Goal: Information Seeking & Learning: Find specific fact

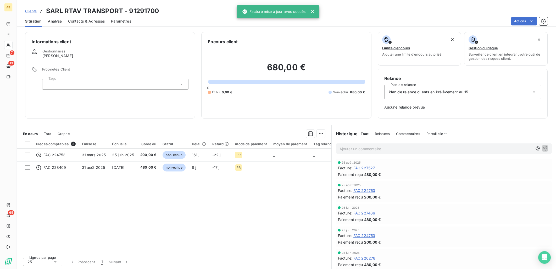
click at [33, 9] on span "Clients" at bounding box center [31, 11] width 12 height 4
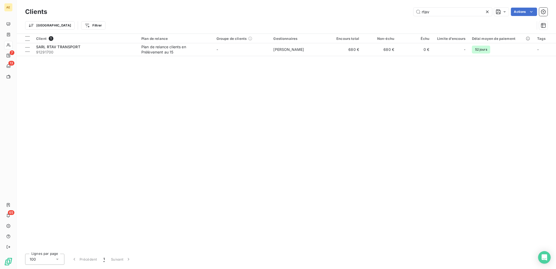
drag, startPoint x: 436, startPoint y: 14, endPoint x: 312, endPoint y: 18, distance: 123.7
click at [315, 16] on div "Clients rtav Actions" at bounding box center [286, 11] width 523 height 11
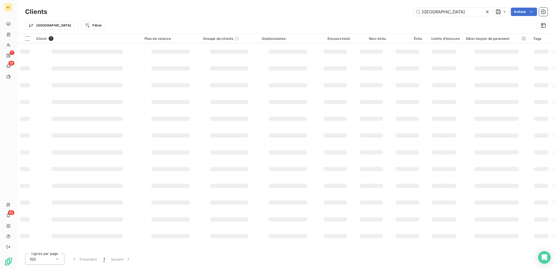
type input "[GEOGRAPHIC_DATA]"
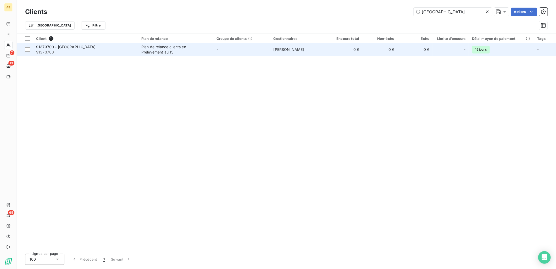
click at [108, 49] on div "91373700 - [GEOGRAPHIC_DATA]" at bounding box center [85, 46] width 99 height 5
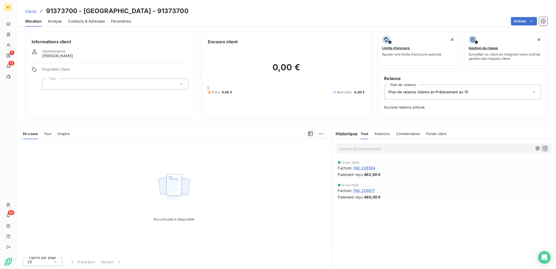
click at [371, 167] on span "FAC 226594" at bounding box center [365, 168] width 22 height 6
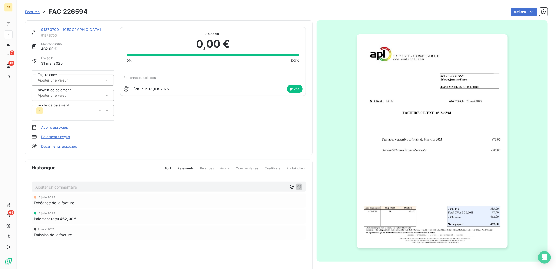
click at [67, 28] on link "91373700 - [GEOGRAPHIC_DATA]" at bounding box center [71, 29] width 60 height 4
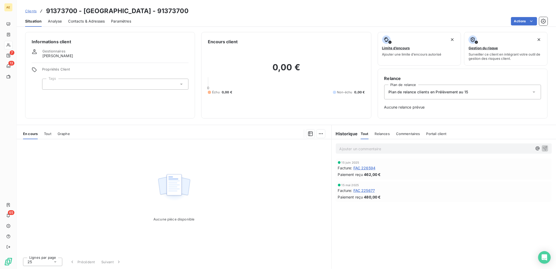
click at [367, 189] on span "FAC 225677" at bounding box center [365, 191] width 22 height 6
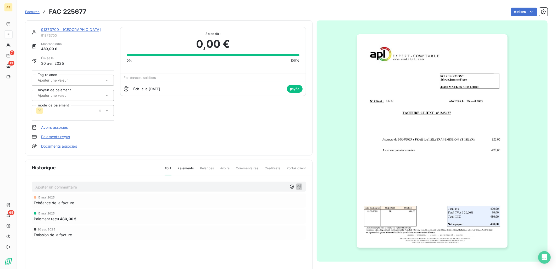
click at [424, 136] on img "button" at bounding box center [432, 140] width 151 height 213
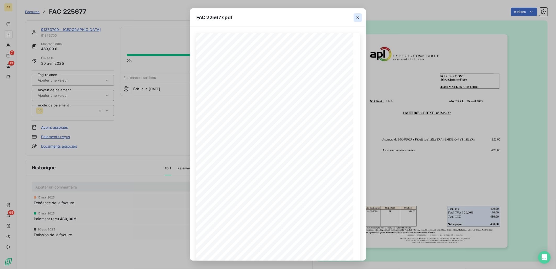
click at [359, 18] on icon "button" at bounding box center [357, 17] width 5 height 5
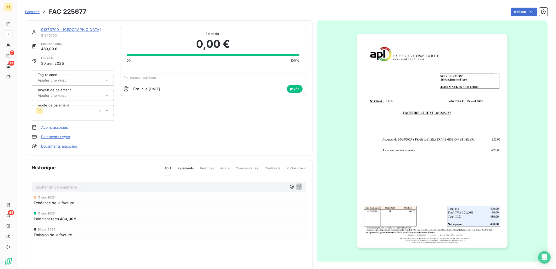
click at [60, 31] on link "91373700 - [GEOGRAPHIC_DATA]" at bounding box center [71, 29] width 60 height 4
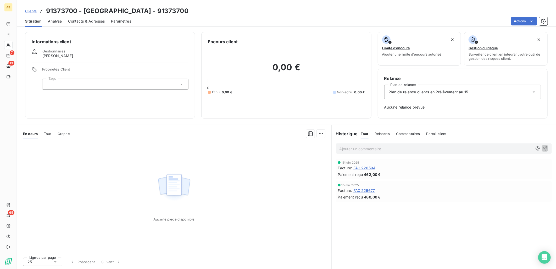
click at [367, 165] on span "FAC 226594" at bounding box center [365, 168] width 22 height 6
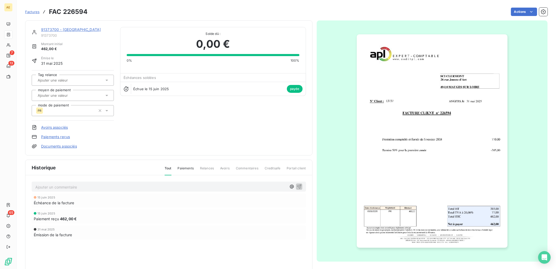
click at [417, 148] on img "button" at bounding box center [432, 140] width 151 height 213
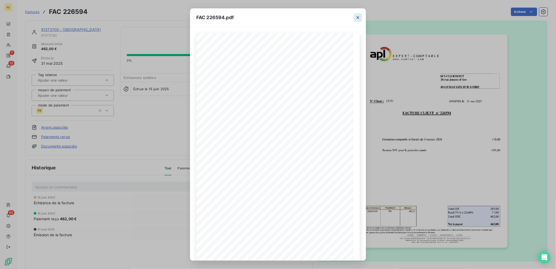
click at [359, 17] on icon "button" at bounding box center [357, 17] width 5 height 5
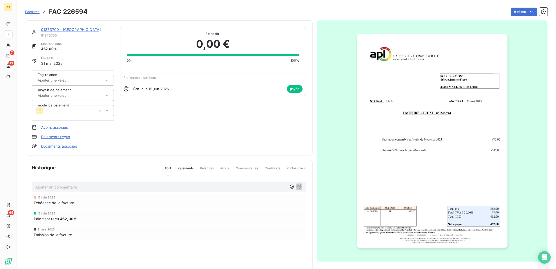
click at [81, 27] on div "91373700 - [GEOGRAPHIC_DATA]" at bounding box center [77, 29] width 73 height 5
click at [80, 27] on link "91373700 - [GEOGRAPHIC_DATA]" at bounding box center [71, 29] width 60 height 4
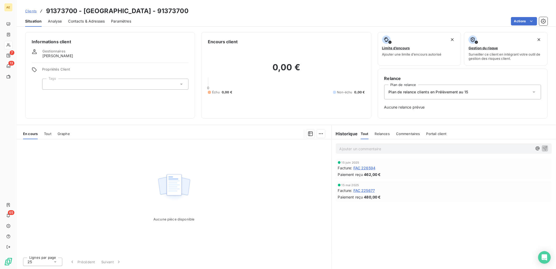
click at [367, 189] on span "FAC 225677" at bounding box center [365, 191] width 22 height 6
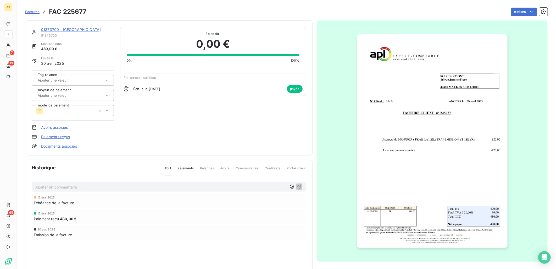
click at [448, 151] on img "button" at bounding box center [432, 140] width 151 height 213
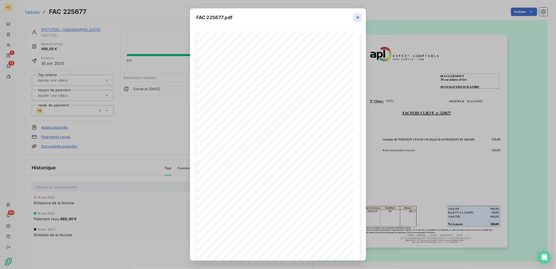
click at [359, 19] on icon "button" at bounding box center [357, 17] width 5 height 5
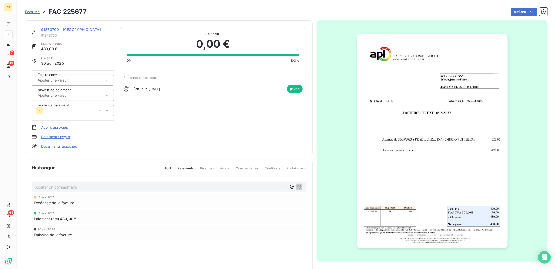
click at [51, 28] on link "91373700 - [GEOGRAPHIC_DATA]" at bounding box center [71, 29] width 60 height 4
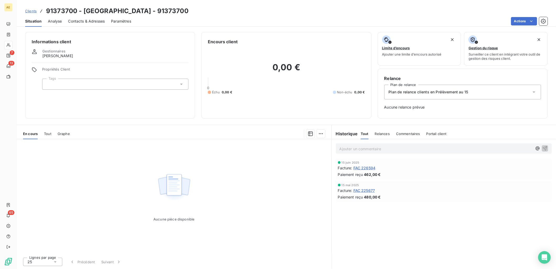
click at [373, 169] on span "FAC 226594" at bounding box center [365, 168] width 22 height 6
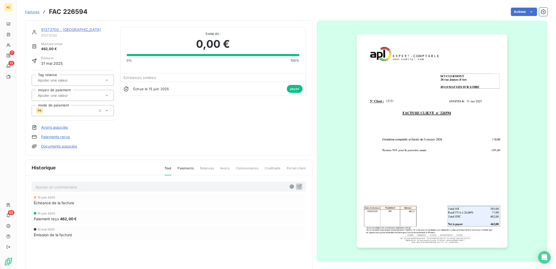
click at [53, 28] on link "91373700 - [GEOGRAPHIC_DATA]" at bounding box center [71, 29] width 60 height 4
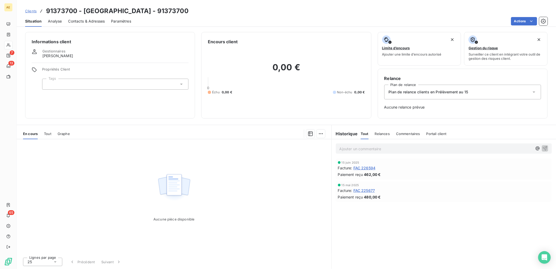
click at [372, 191] on span "FAC 225677" at bounding box center [365, 191] width 22 height 6
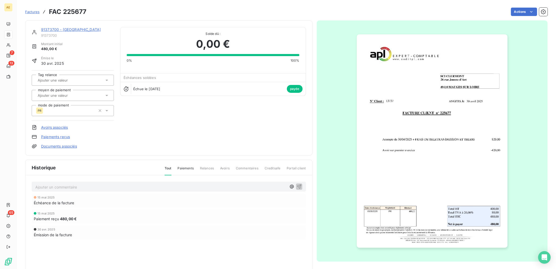
click at [53, 29] on link "91373700 - [GEOGRAPHIC_DATA]" at bounding box center [71, 29] width 60 height 4
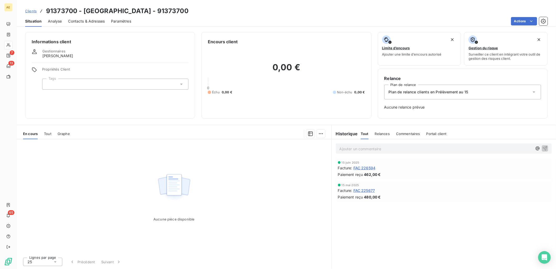
click at [362, 191] on span "FAC 225677" at bounding box center [365, 191] width 22 height 6
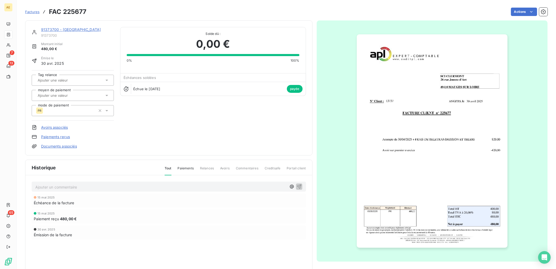
click at [73, 28] on link "91373700 - [GEOGRAPHIC_DATA]" at bounding box center [71, 29] width 60 height 4
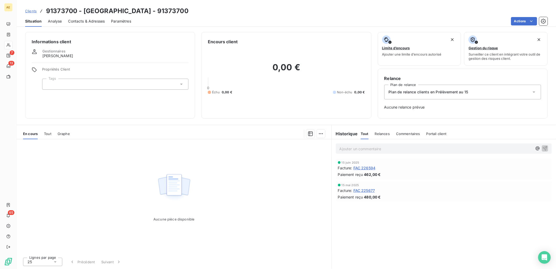
click at [369, 168] on span "FAC 226594" at bounding box center [365, 168] width 22 height 6
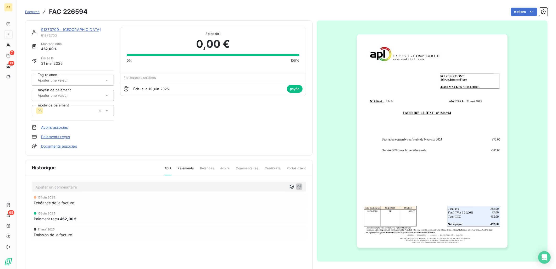
click at [68, 28] on link "91373700 - [GEOGRAPHIC_DATA]" at bounding box center [71, 29] width 60 height 4
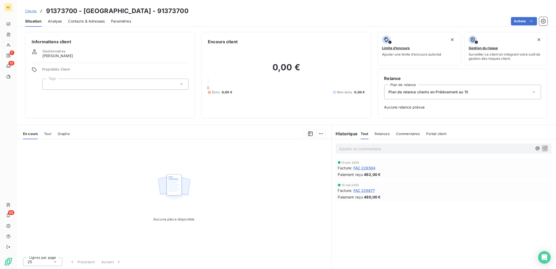
click at [370, 189] on span "FAC 225677" at bounding box center [365, 191] width 22 height 6
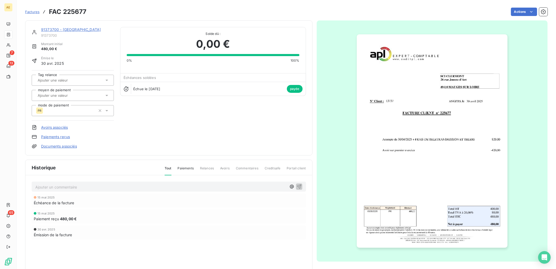
click at [53, 30] on link "91373700 - [GEOGRAPHIC_DATA]" at bounding box center [71, 29] width 60 height 4
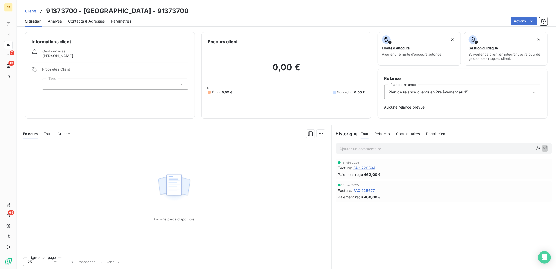
click at [370, 188] on span "FAC 225677" at bounding box center [365, 191] width 22 height 6
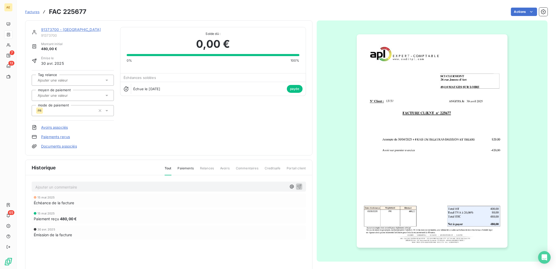
click at [51, 29] on link "91373700 - [GEOGRAPHIC_DATA]" at bounding box center [71, 29] width 60 height 4
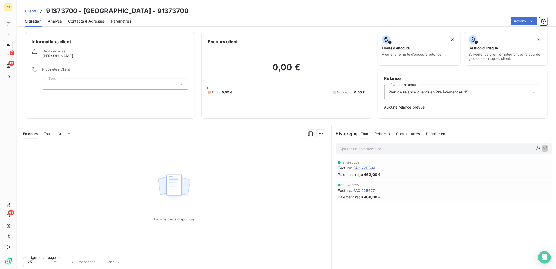
click at [32, 9] on span "Clients" at bounding box center [31, 11] width 12 height 4
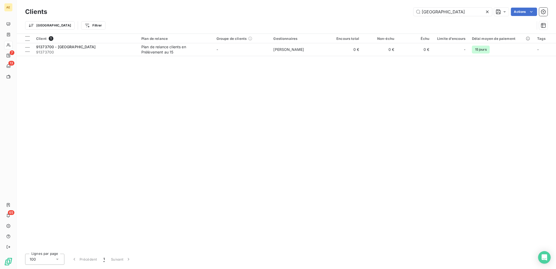
drag, startPoint x: 457, startPoint y: 11, endPoint x: 338, endPoint y: 14, distance: 119.5
click at [338, 14] on div "CLERMONT Actions" at bounding box center [300, 12] width 495 height 8
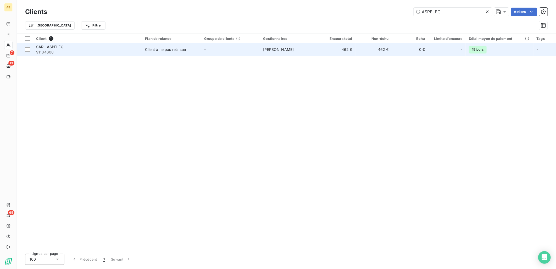
type input "ASPELEC"
click at [125, 47] on div "SARL ASPELEC" at bounding box center [87, 46] width 103 height 5
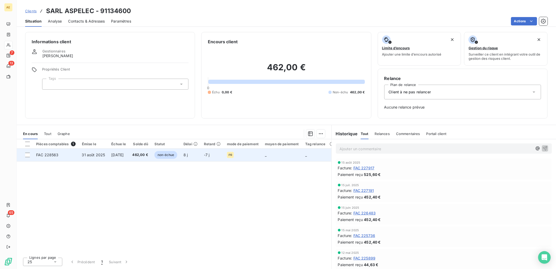
click at [94, 154] on span "31 août 2025" at bounding box center [93, 154] width 23 height 4
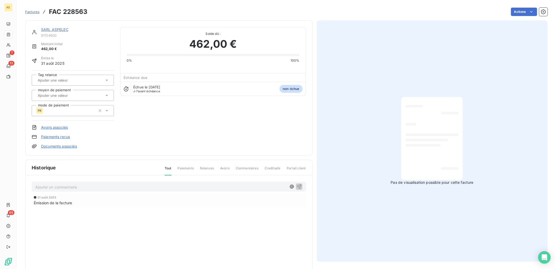
click at [58, 29] on link "SARL ASPELEC" at bounding box center [54, 29] width 27 height 4
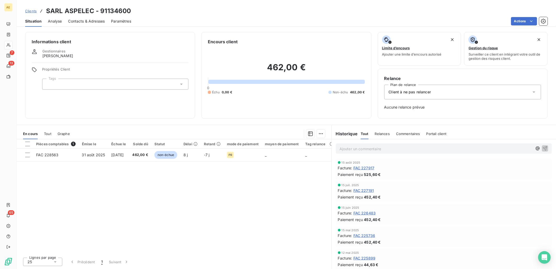
click at [33, 12] on span "Clients" at bounding box center [31, 11] width 12 height 4
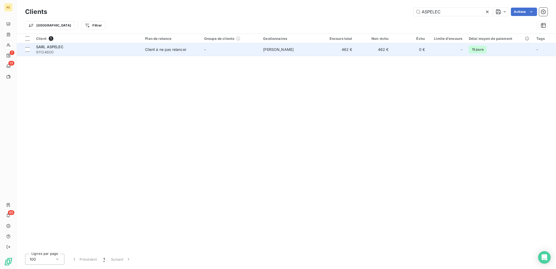
click at [61, 50] on span "91134600" at bounding box center [87, 52] width 103 height 5
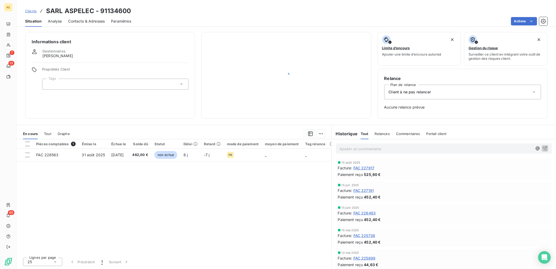
click at [47, 133] on span "Tout" at bounding box center [47, 134] width 7 height 4
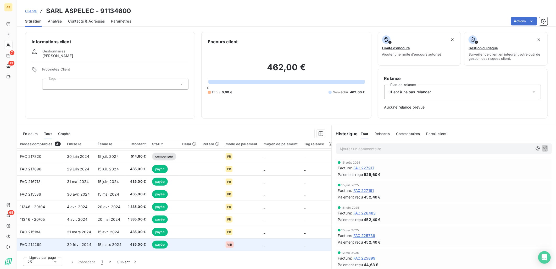
scroll to position [204, 0]
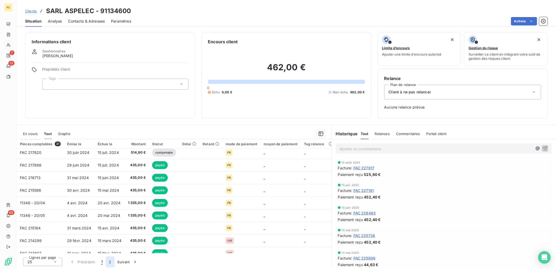
click at [107, 261] on button "2" at bounding box center [110, 261] width 8 height 11
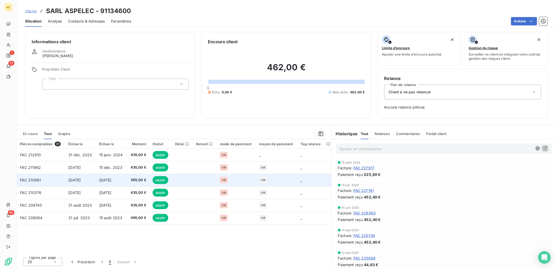
click at [95, 179] on td "[DATE]" at bounding box center [80, 180] width 31 height 13
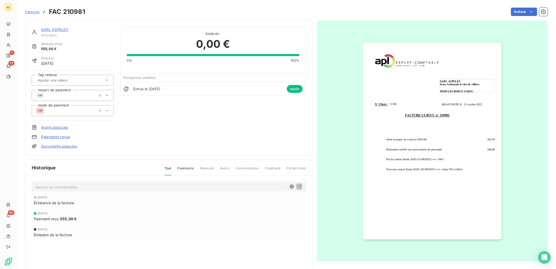
click at [418, 157] on img "button" at bounding box center [432, 141] width 139 height 196
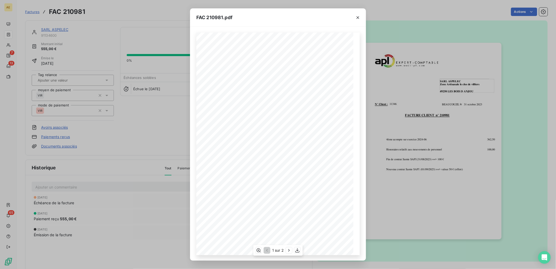
scroll to position [1, 0]
click at [291, 251] on icon "button" at bounding box center [289, 250] width 5 height 5
click at [267, 250] on icon "button" at bounding box center [266, 250] width 5 height 5
click at [360, 17] on icon "button" at bounding box center [357, 17] width 5 height 5
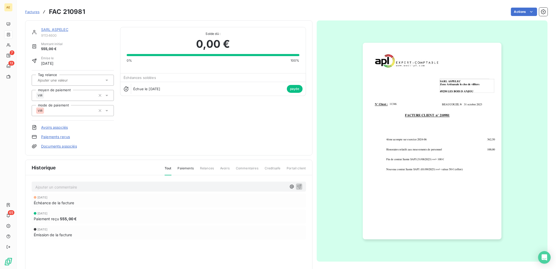
click at [50, 29] on link "SARL ASPELEC" at bounding box center [54, 29] width 27 height 4
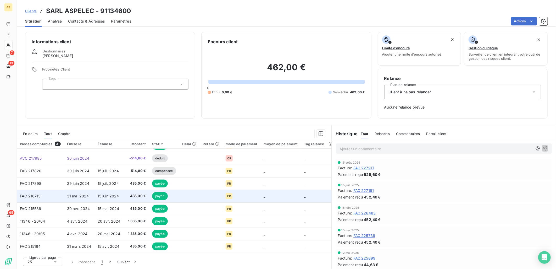
scroll to position [212, 0]
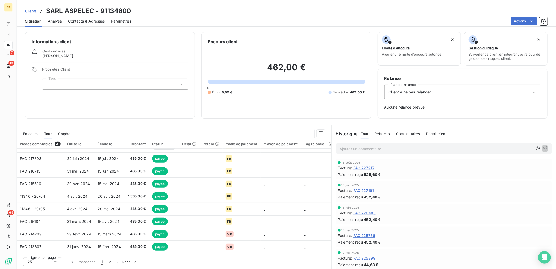
click at [32, 133] on span "En cours" at bounding box center [30, 134] width 15 height 4
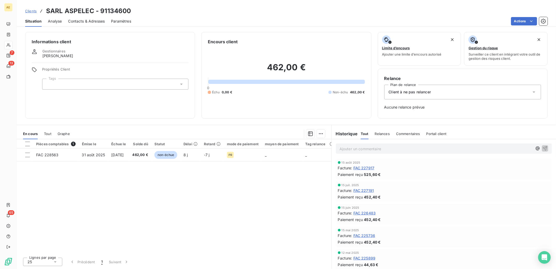
click at [33, 9] on span "Clients" at bounding box center [31, 11] width 12 height 4
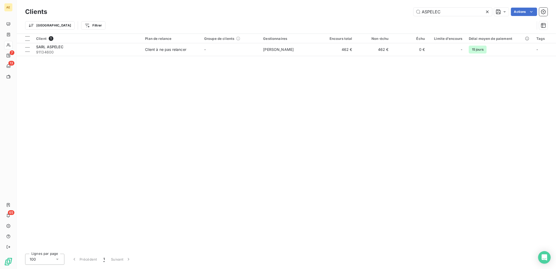
drag, startPoint x: 448, startPoint y: 11, endPoint x: 276, endPoint y: 25, distance: 172.9
click at [282, 22] on div "Clients ASPELEC Actions Trier Filtrer" at bounding box center [286, 19] width 523 height 27
type input "[GEOGRAPHIC_DATA]"
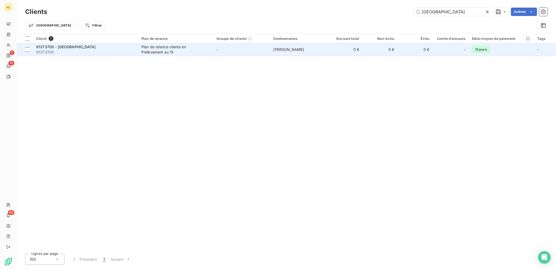
click at [96, 48] on div "91373700 - [GEOGRAPHIC_DATA]" at bounding box center [85, 46] width 99 height 5
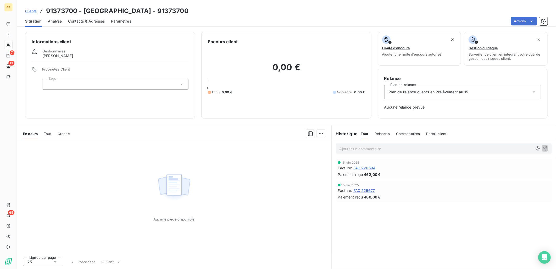
click at [365, 167] on span "FAC 226594" at bounding box center [365, 168] width 22 height 6
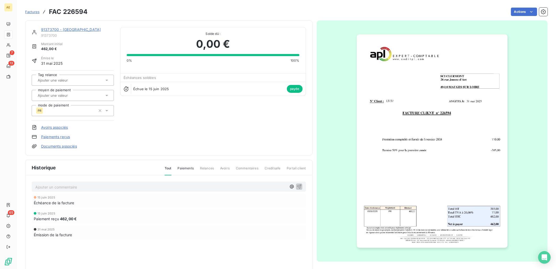
click at [404, 145] on img "button" at bounding box center [432, 140] width 151 height 213
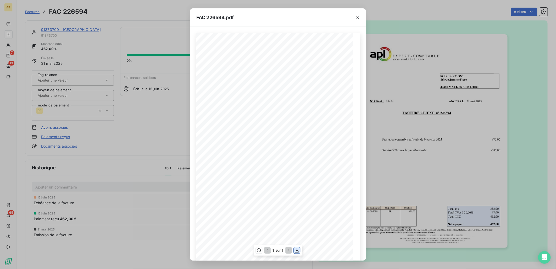
click at [297, 249] on icon "button" at bounding box center [297, 250] width 4 height 4
click at [358, 19] on icon "button" at bounding box center [357, 17] width 5 height 5
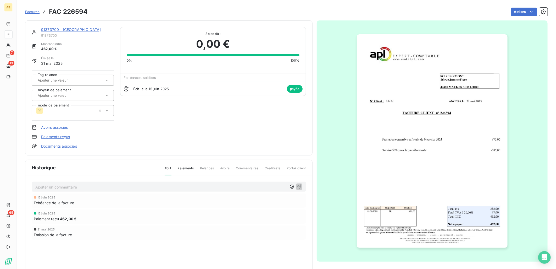
click at [59, 29] on link "91373700 - [GEOGRAPHIC_DATA]" at bounding box center [71, 29] width 60 height 4
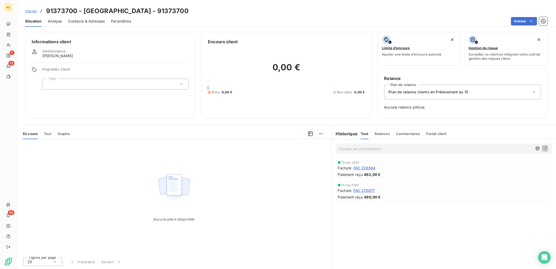
click at [373, 192] on span "FAC 225677" at bounding box center [365, 191] width 22 height 6
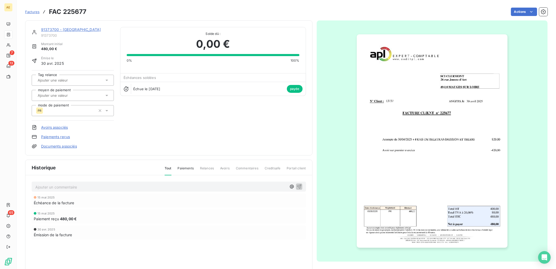
click at [392, 181] on img "button" at bounding box center [432, 140] width 151 height 213
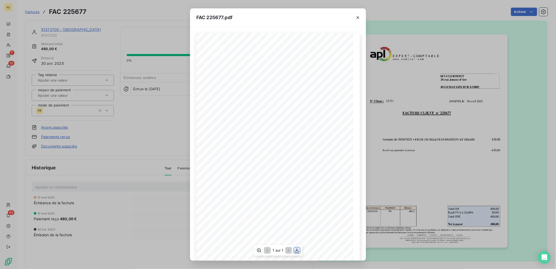
click at [297, 250] on icon "button" at bounding box center [297, 250] width 4 height 4
click at [358, 18] on icon "button" at bounding box center [358, 17] width 3 height 3
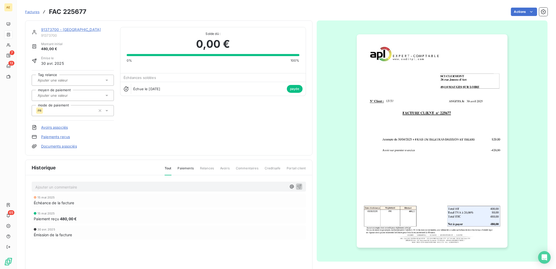
click at [60, 29] on link "91373700 - [GEOGRAPHIC_DATA]" at bounding box center [71, 29] width 60 height 4
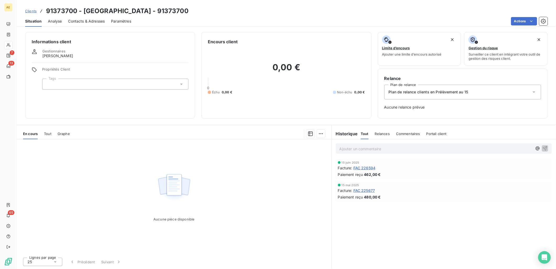
click at [117, 23] on span "Paramètres" at bounding box center [121, 21] width 20 height 5
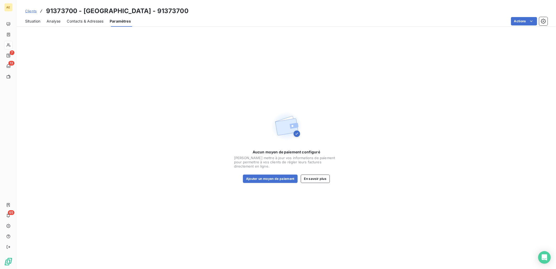
click at [99, 20] on span "Contacts & Adresses" at bounding box center [85, 21] width 37 height 5
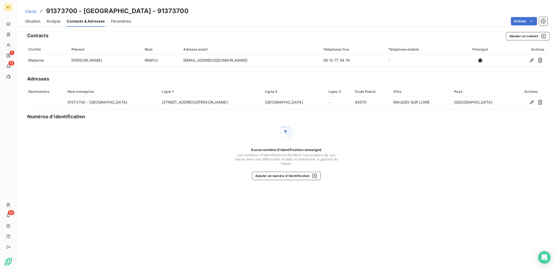
click at [33, 21] on span "Situation" at bounding box center [32, 21] width 15 height 5
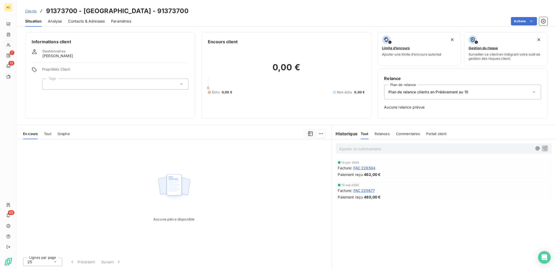
click at [29, 9] on span "Clients" at bounding box center [31, 11] width 12 height 4
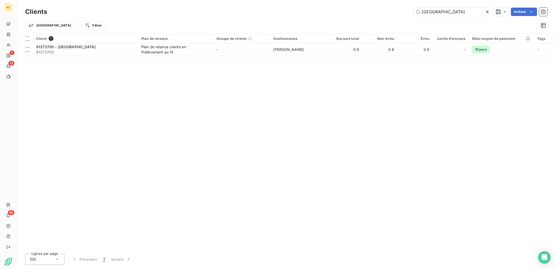
drag, startPoint x: 447, startPoint y: 11, endPoint x: 342, endPoint y: 11, distance: 105.8
click at [342, 11] on div "CLERMONT Actions" at bounding box center [300, 12] width 495 height 8
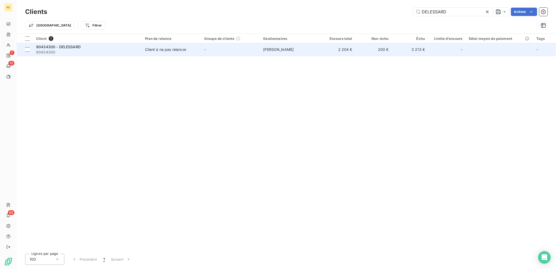
type input "DELESSARD"
click at [155, 48] on div "Client à ne pas relancer" at bounding box center [165, 49] width 41 height 5
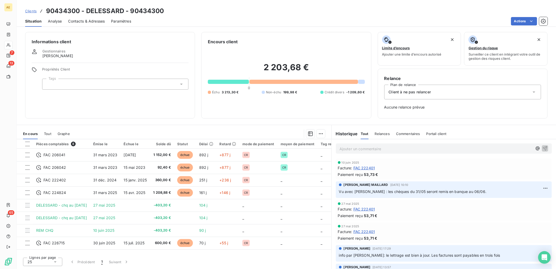
click at [97, 20] on span "Contacts & Adresses" at bounding box center [86, 21] width 37 height 5
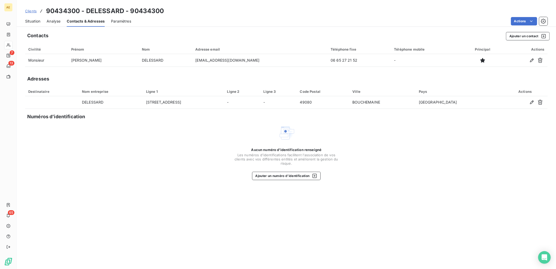
click at [38, 19] on span "Situation" at bounding box center [32, 21] width 15 height 5
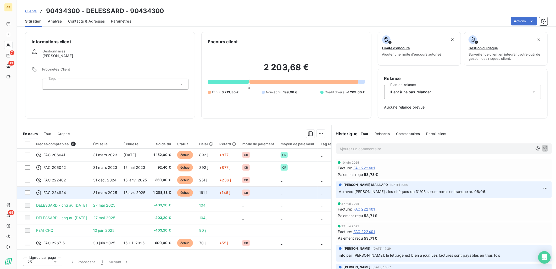
click at [140, 192] on span "15 avr. 2025" at bounding box center [135, 192] width 22 height 4
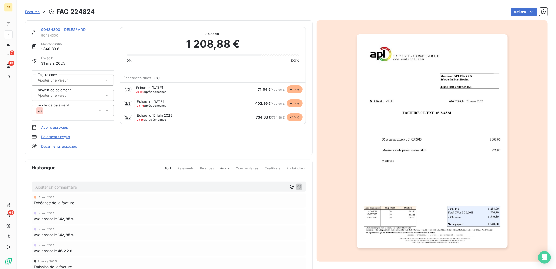
click at [56, 28] on link "90434300 - DELESSARD" at bounding box center [63, 29] width 45 height 4
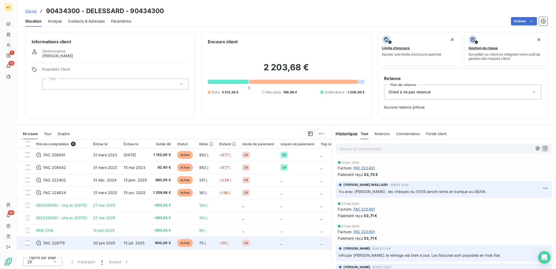
click at [121, 245] on td "30 juin 2025" at bounding box center [105, 243] width 31 height 13
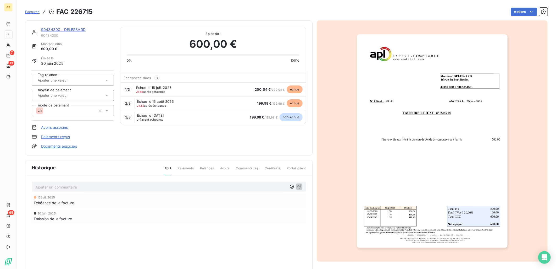
click at [67, 30] on link "90434300 - DELESSARD" at bounding box center [63, 29] width 45 height 4
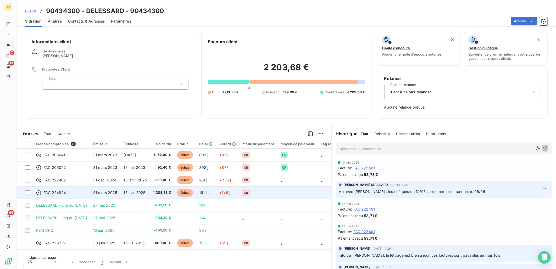
click at [145, 195] on td "15 avr. 2025" at bounding box center [136, 192] width 30 height 13
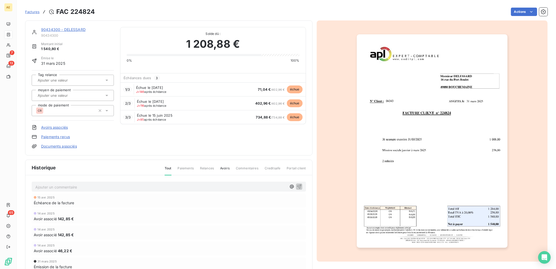
click at [72, 30] on link "90434300 - DELESSARD" at bounding box center [63, 29] width 45 height 4
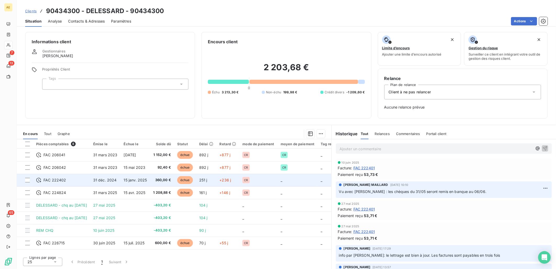
click at [147, 178] on span "15 janv. 2025" at bounding box center [135, 180] width 23 height 4
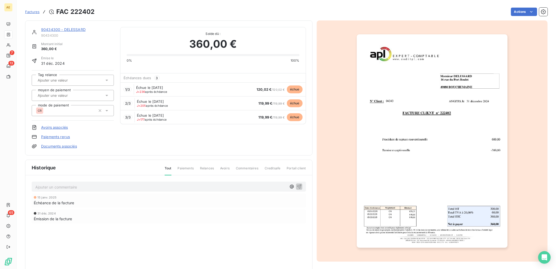
click at [54, 29] on link "90434300 - DELESSARD" at bounding box center [63, 29] width 45 height 4
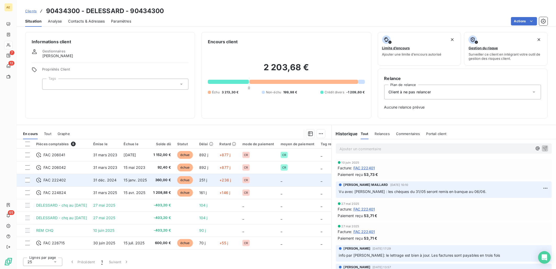
click at [136, 182] on span "15 janv. 2025" at bounding box center [135, 180] width 23 height 4
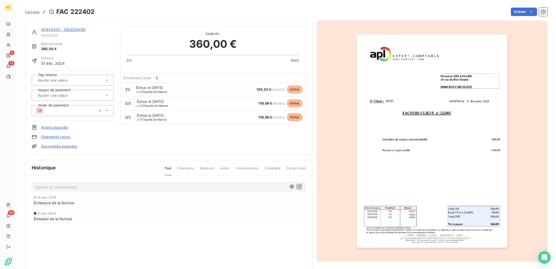
click at [56, 29] on link "90434300 - DELESSARD" at bounding box center [63, 29] width 45 height 4
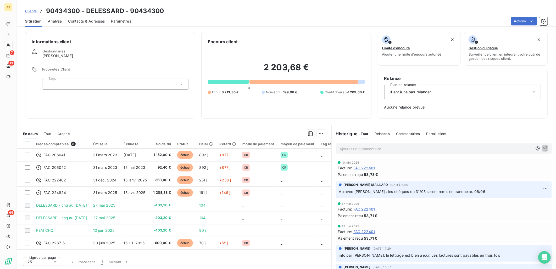
click at [82, 20] on span "Contacts & Adresses" at bounding box center [86, 21] width 37 height 5
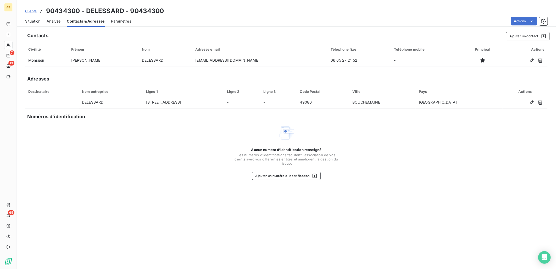
click at [34, 21] on span "Situation" at bounding box center [32, 21] width 15 height 5
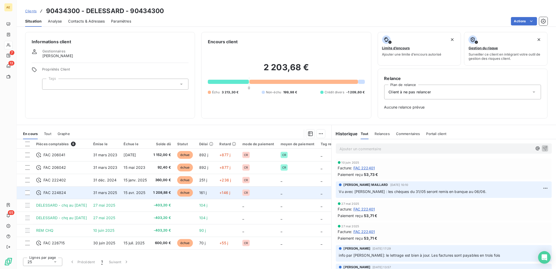
click at [85, 192] on div "FAC 224824" at bounding box center [61, 192] width 51 height 5
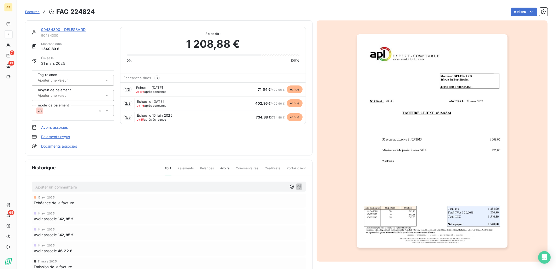
click at [62, 29] on link "90434300 - DELESSARD" at bounding box center [63, 29] width 45 height 4
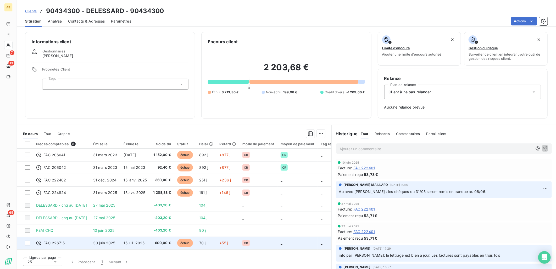
click at [116, 240] on span "30 juin 2025" at bounding box center [104, 242] width 22 height 4
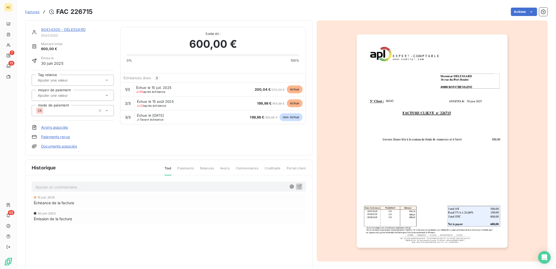
click at [54, 28] on link "90434300 - DELESSARD" at bounding box center [63, 29] width 45 height 4
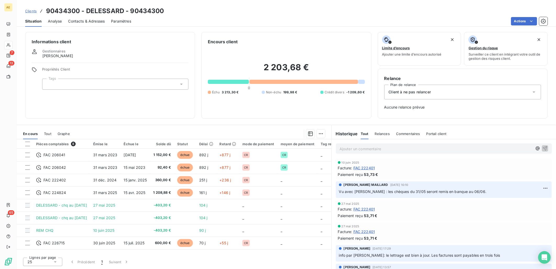
click at [88, 21] on span "Contacts & Adresses" at bounding box center [86, 21] width 37 height 5
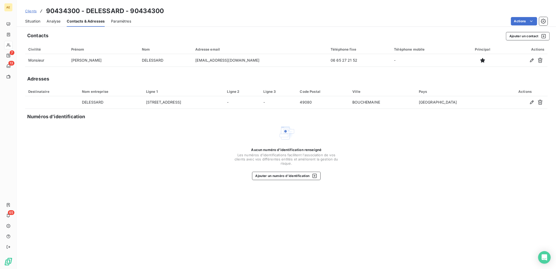
click at [31, 12] on span "Clients" at bounding box center [31, 11] width 12 height 4
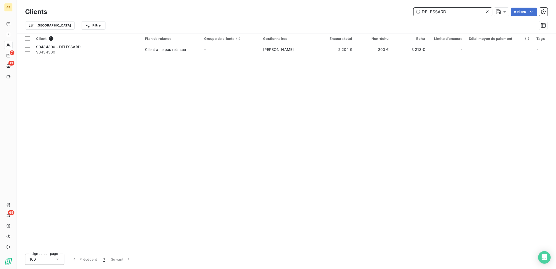
drag, startPoint x: 442, startPoint y: 11, endPoint x: 345, endPoint y: 15, distance: 97.0
click at [345, 15] on div "DELESSARD Actions" at bounding box center [300, 12] width 495 height 8
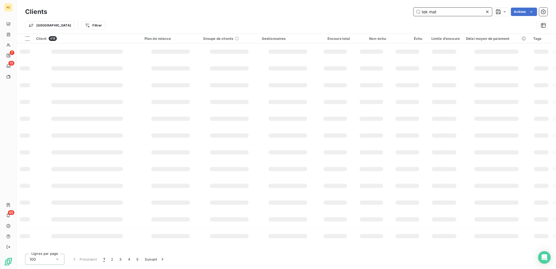
type input "tek mat"
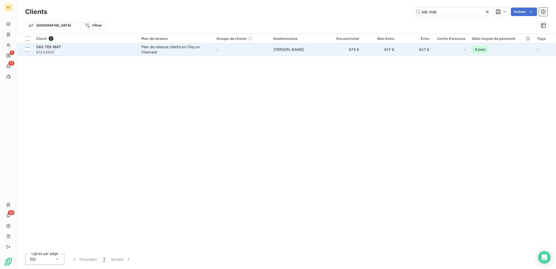
click at [156, 48] on div "Plan de relance clients en Chq ou Virement" at bounding box center [173, 49] width 65 height 10
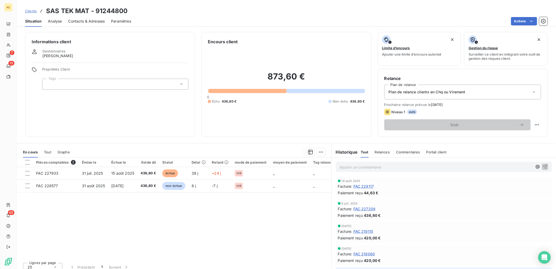
click at [477, 167] on p "Ajouter un commentaire ﻿" at bounding box center [436, 167] width 193 height 7
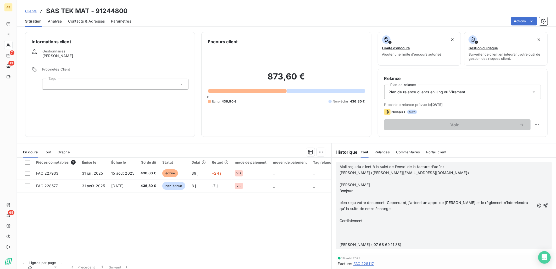
click at [346, 231] on p "﻿" at bounding box center [437, 233] width 195 height 6
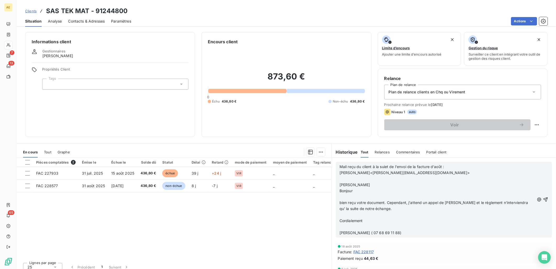
drag, startPoint x: 391, startPoint y: 185, endPoint x: 331, endPoint y: 183, distance: 60.3
click at [332, 183] on div "Mail reçu du client à la suiet de l'envoi de la facture d'août : [PERSON_NAME]<…" at bounding box center [444, 199] width 225 height 84
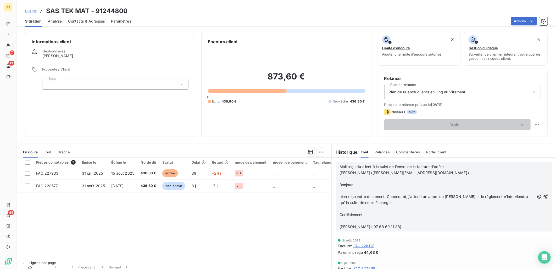
click at [402, 226] on p "[PERSON_NAME] ( 07 68 69 11 88)" at bounding box center [437, 227] width 195 height 6
click at [387, 164] on span "Mail reçu du client à la suiet de l'envoi de la facture d'août :" at bounding box center [392, 166] width 105 height 4
click at [402, 225] on span "[PERSON_NAME] ( 07 68 69 11 88)" at bounding box center [371, 226] width 62 height 4
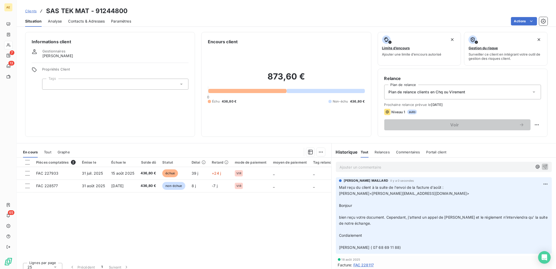
click at [506, 168] on p "Ajouter un commentaire ﻿" at bounding box center [436, 167] width 193 height 7
click at [543, 165] on icon "button" at bounding box center [545, 166] width 5 height 5
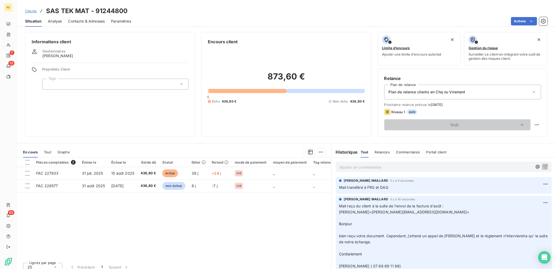
click at [34, 9] on span "Clients" at bounding box center [31, 11] width 12 height 4
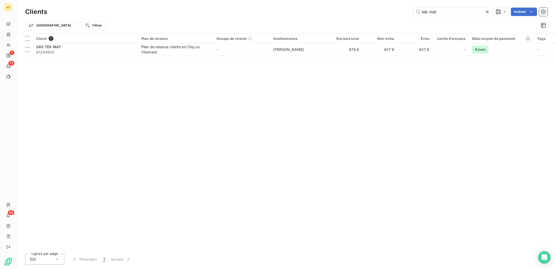
drag, startPoint x: 450, startPoint y: 12, endPoint x: 323, endPoint y: 17, distance: 127.4
click at [323, 17] on div "Clients tek mat Actions" at bounding box center [286, 11] width 523 height 11
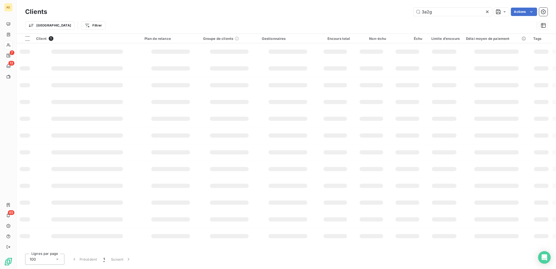
type input "3a2g"
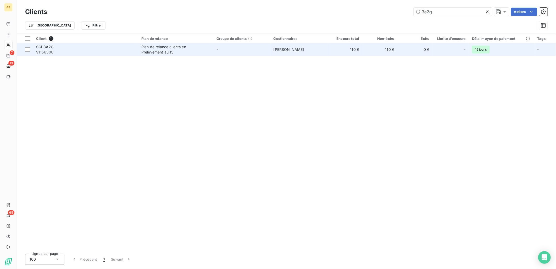
click at [107, 50] on span "91156300" at bounding box center [85, 52] width 99 height 5
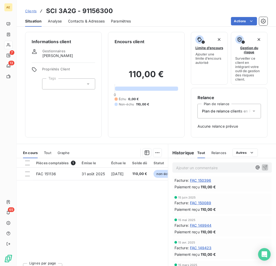
scroll to position [58, 0]
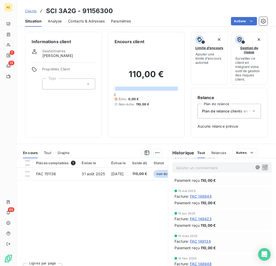
click at [205, 218] on span "FAC 149423" at bounding box center [201, 219] width 22 height 6
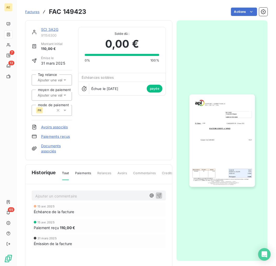
click at [218, 138] on img "button" at bounding box center [223, 141] width 66 height 93
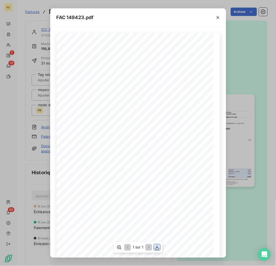
click at [158, 245] on icon "button" at bounding box center [157, 247] width 5 height 5
click at [35, 15] on div "FAC 149423.pdf FACTURE CLIENT n° 149423 SCI 3A2G [STREET_ADDRESS] CELLIER [DATE…" at bounding box center [138, 133] width 276 height 266
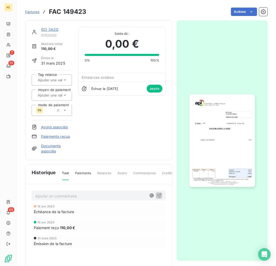
click at [56, 28] on link "SCI 3A2G" at bounding box center [49, 29] width 17 height 4
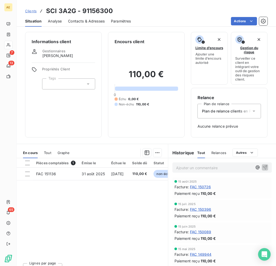
click at [198, 187] on span "FAC 150726" at bounding box center [200, 187] width 21 height 6
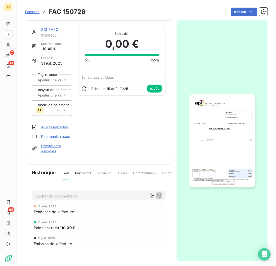
click at [223, 148] on img "button" at bounding box center [223, 141] width 66 height 93
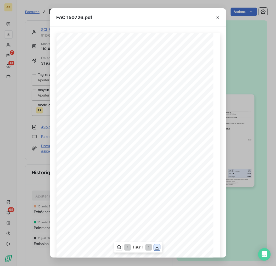
click at [158, 248] on icon "button" at bounding box center [157, 247] width 5 height 5
click at [87, 18] on span "FAC 150726.pdf" at bounding box center [75, 17] width 36 height 7
click at [46, 30] on div "FAC 150726.pdf FACTURE CLIENT n° 150726 SCI 3A2G [STREET_ADDRESS] CELLIER [DATE…" at bounding box center [138, 133] width 276 height 266
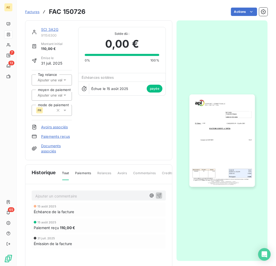
click at [46, 30] on link "SCI 3A2G" at bounding box center [49, 29] width 17 height 4
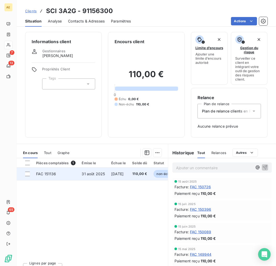
click at [84, 174] on span "31 août 2025" at bounding box center [93, 174] width 23 height 4
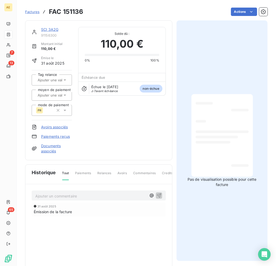
click at [46, 29] on link "SCI 3A2G" at bounding box center [49, 29] width 17 height 4
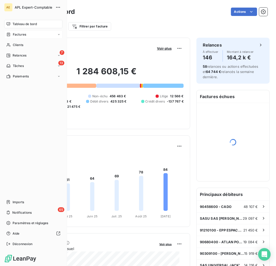
click at [22, 34] on span "Factures" at bounding box center [19, 34] width 13 height 5
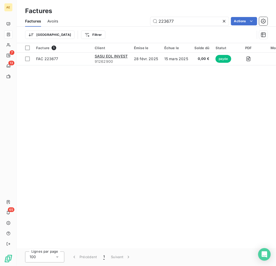
drag, startPoint x: 181, startPoint y: 24, endPoint x: 114, endPoint y: 22, distance: 66.8
click at [114, 22] on div "223677 Actions" at bounding box center [166, 21] width 204 height 8
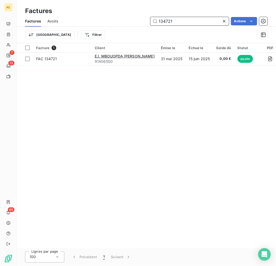
drag, startPoint x: 176, startPoint y: 20, endPoint x: 136, endPoint y: 23, distance: 39.6
click at [144, 23] on div "134721 Actions" at bounding box center [166, 21] width 204 height 8
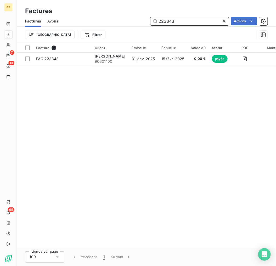
click at [166, 20] on input "223343" at bounding box center [190, 21] width 79 height 8
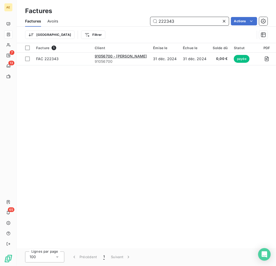
type input "222343"
drag, startPoint x: 226, startPoint y: 22, endPoint x: 190, endPoint y: 31, distance: 37.4
click at [226, 22] on icon at bounding box center [224, 21] width 5 height 5
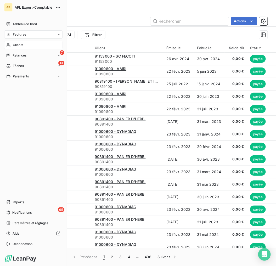
click at [28, 43] on div "Clients" at bounding box center [33, 45] width 58 height 8
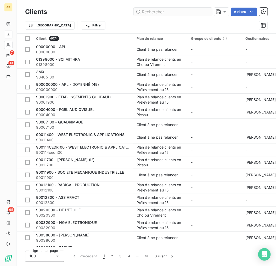
click at [170, 14] on input "text" at bounding box center [173, 12] width 79 height 8
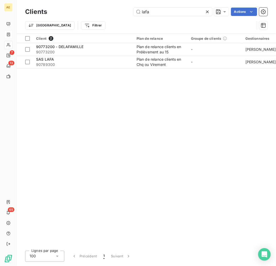
drag, startPoint x: 169, startPoint y: 17, endPoint x: 85, endPoint y: 17, distance: 84.4
click at [85, 17] on div "Clients lafa Actions" at bounding box center [146, 11] width 243 height 11
drag, startPoint x: 157, startPoint y: 15, endPoint x: 114, endPoint y: 15, distance: 43.2
click at [114, 15] on div "lafa Actions" at bounding box center [160, 12] width 215 height 8
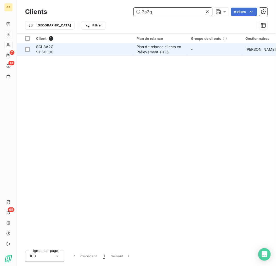
type input "3a2g"
click at [67, 48] on div "SCI 3A2G" at bounding box center [83, 46] width 94 height 5
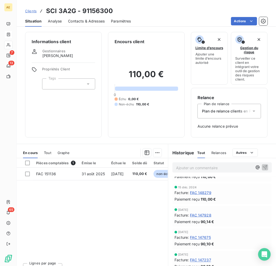
scroll to position [204, 0]
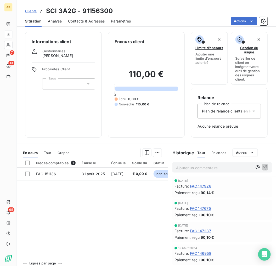
click at [205, 206] on span "FAC 147675" at bounding box center [200, 209] width 21 height 6
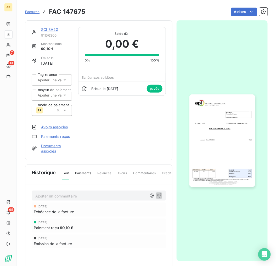
click at [227, 122] on img "button" at bounding box center [223, 141] width 66 height 93
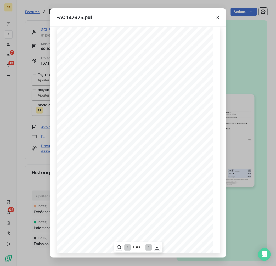
scroll to position [9, 0]
click at [158, 246] on icon "button" at bounding box center [157, 247] width 5 height 5
click at [99, 15] on div "FAC 147675.pdf" at bounding box center [138, 17] width 176 height 18
click at [48, 29] on div "FAC 147675.pdf FACTURE CLIENT n° 147675 SCI 3A2G 3 route du Gripeau 44850 LE CE…" at bounding box center [138, 133] width 276 height 266
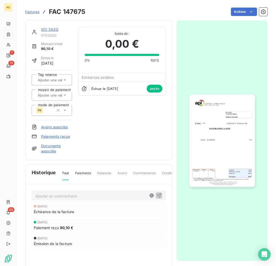
click at [48, 29] on link "SCI 3A2G" at bounding box center [49, 29] width 17 height 4
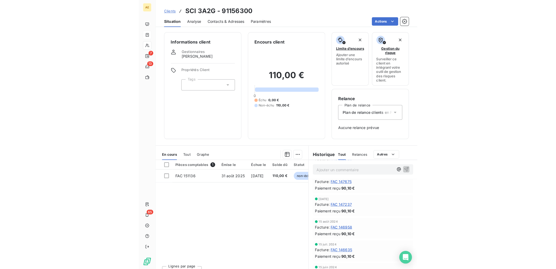
scroll to position [204, 0]
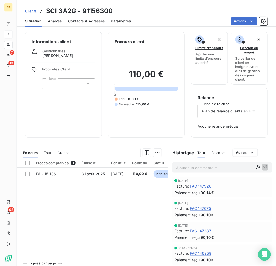
click at [201, 186] on span "FAC 147928" at bounding box center [200, 187] width 21 height 6
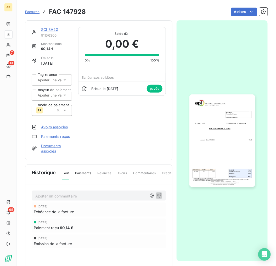
click at [217, 158] on img "button" at bounding box center [223, 141] width 66 height 93
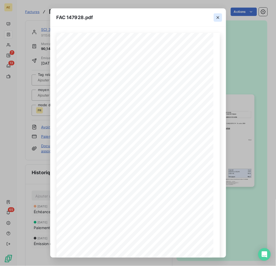
click at [219, 16] on icon "button" at bounding box center [218, 17] width 5 height 5
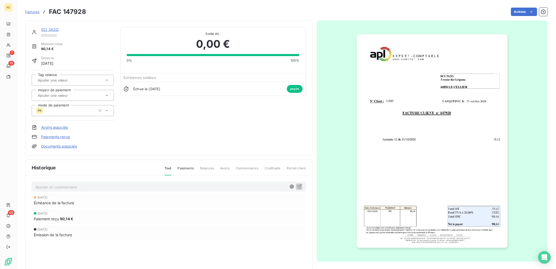
click at [49, 28] on link "SCI 3A2G" at bounding box center [49, 29] width 17 height 4
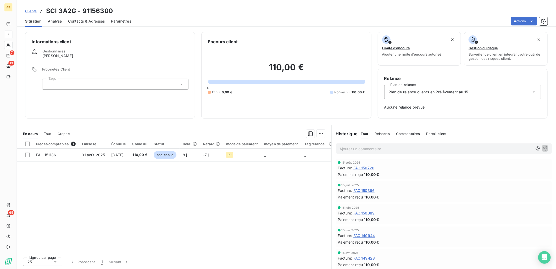
click at [49, 132] on span "Tout" at bounding box center [47, 134] width 7 height 4
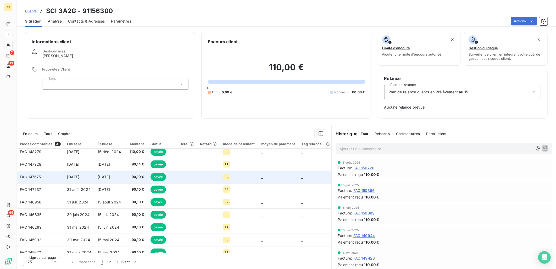
scroll to position [87, 0]
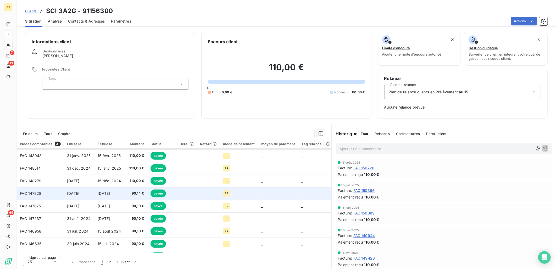
click at [117, 197] on td "[DATE]" at bounding box center [110, 193] width 30 height 13
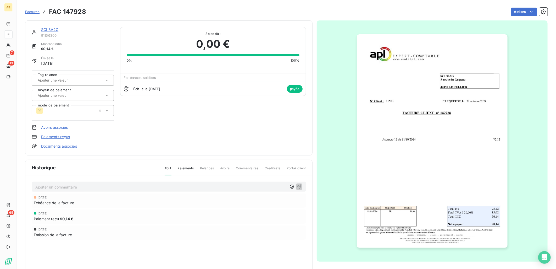
click at [276, 149] on img "button" at bounding box center [432, 140] width 151 height 213
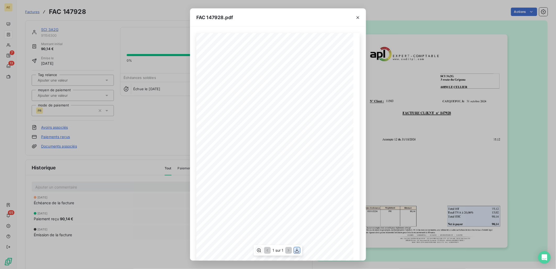
click at [276, 250] on icon "button" at bounding box center [297, 250] width 5 height 5
